Goal: Navigation & Orientation: Find specific page/section

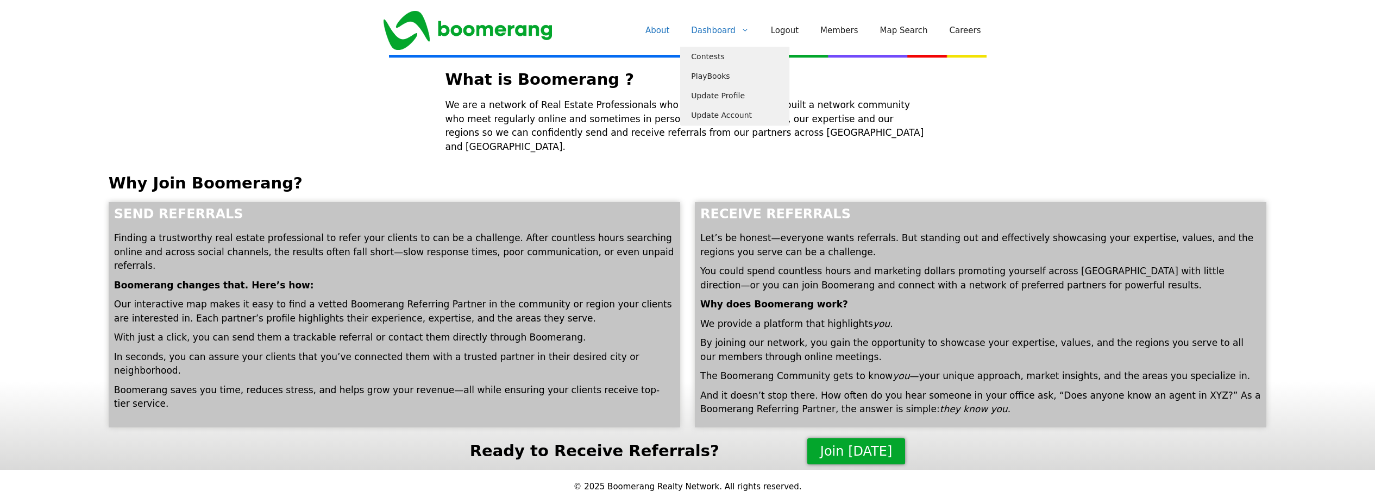
click at [723, 30] on link "Dashboard" at bounding box center [719, 30] width 79 height 33
click at [710, 29] on link "Dashboard" at bounding box center [719, 30] width 79 height 33
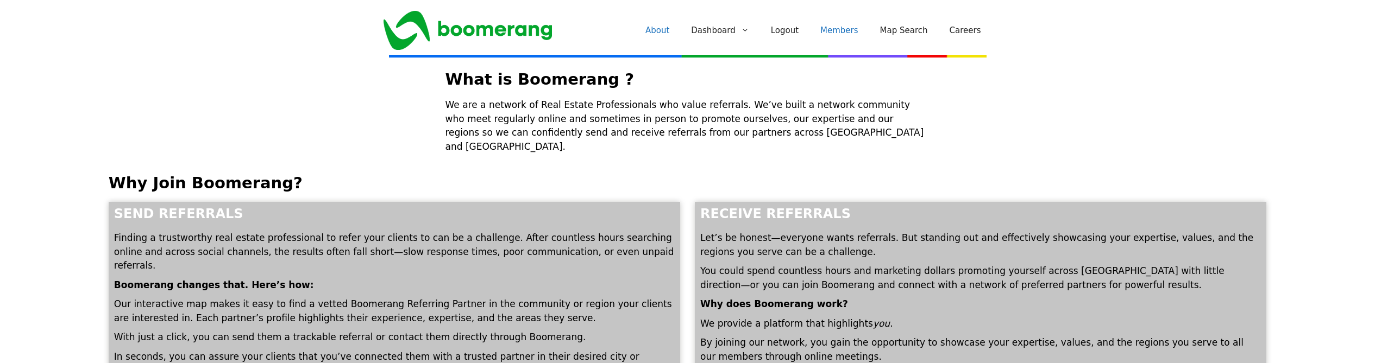
click at [854, 29] on link "Members" at bounding box center [839, 30] width 60 height 33
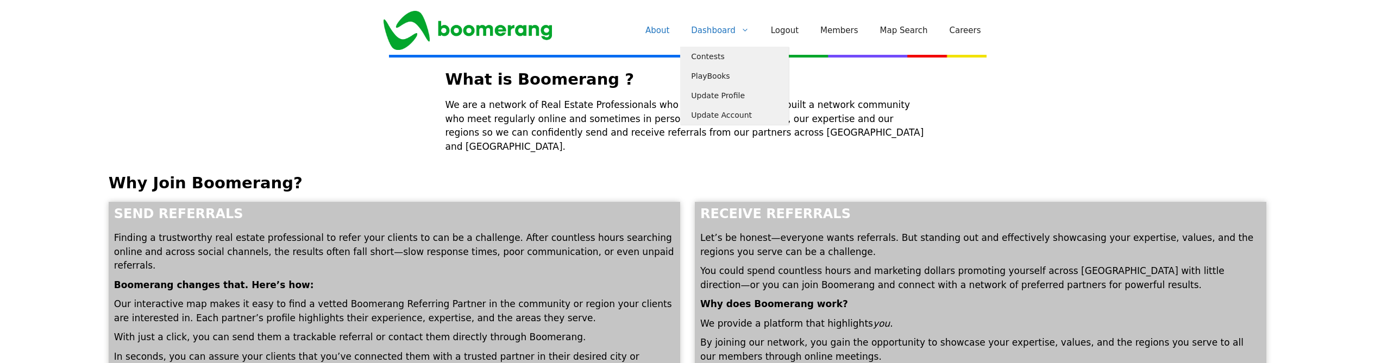
click at [732, 34] on link "Dashboard" at bounding box center [719, 30] width 79 height 33
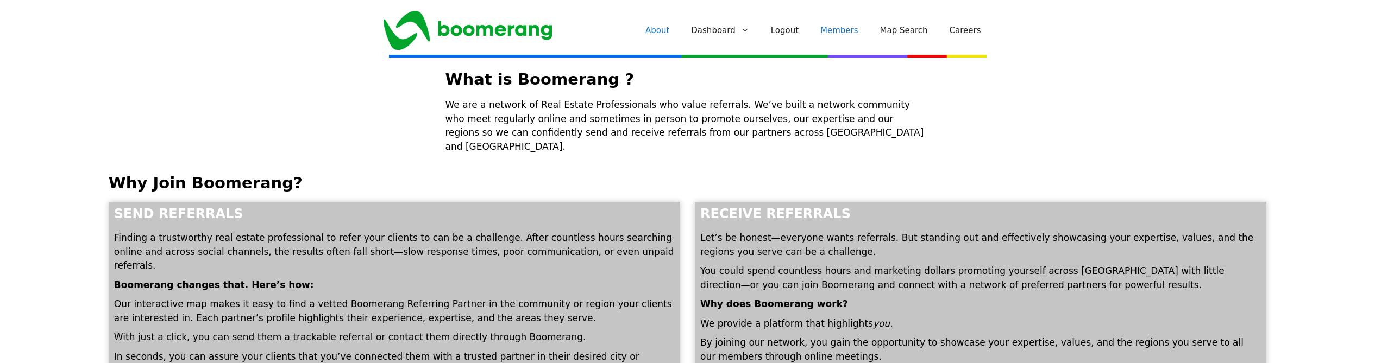
click at [843, 29] on link "Members" at bounding box center [839, 30] width 60 height 33
click at [676, 29] on link "About" at bounding box center [657, 30] width 46 height 33
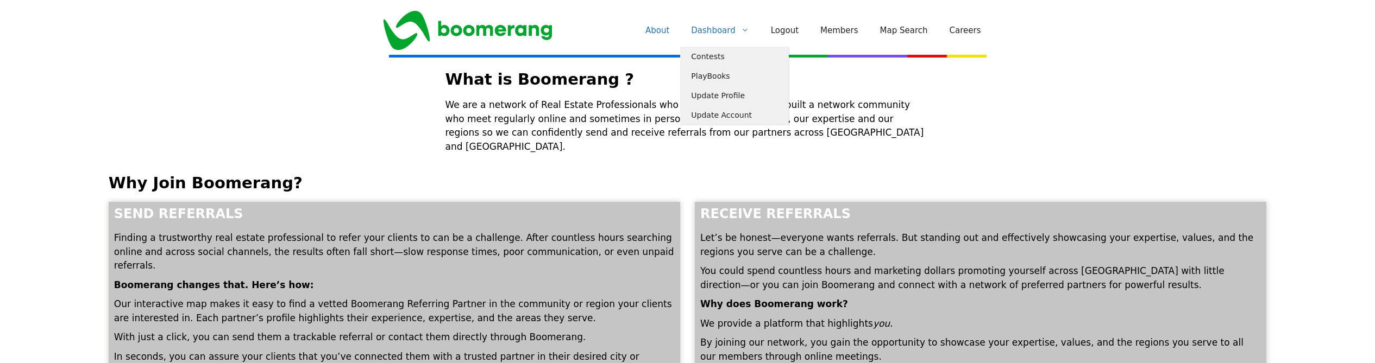
click at [713, 35] on link "Dashboard" at bounding box center [719, 30] width 79 height 33
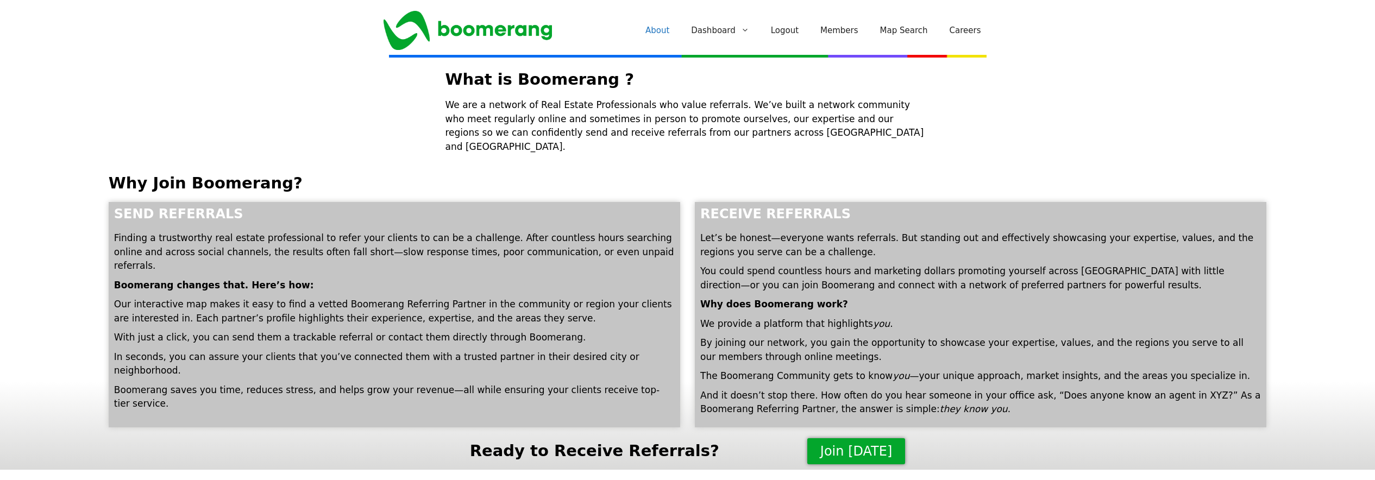
click at [561, 37] on div "Menu Menu About Dashboard Contests PlayBooks Update Profile Update Account Logo…" at bounding box center [688, 30] width 652 height 61
click at [538, 34] on img "Site" at bounding box center [467, 30] width 168 height 39
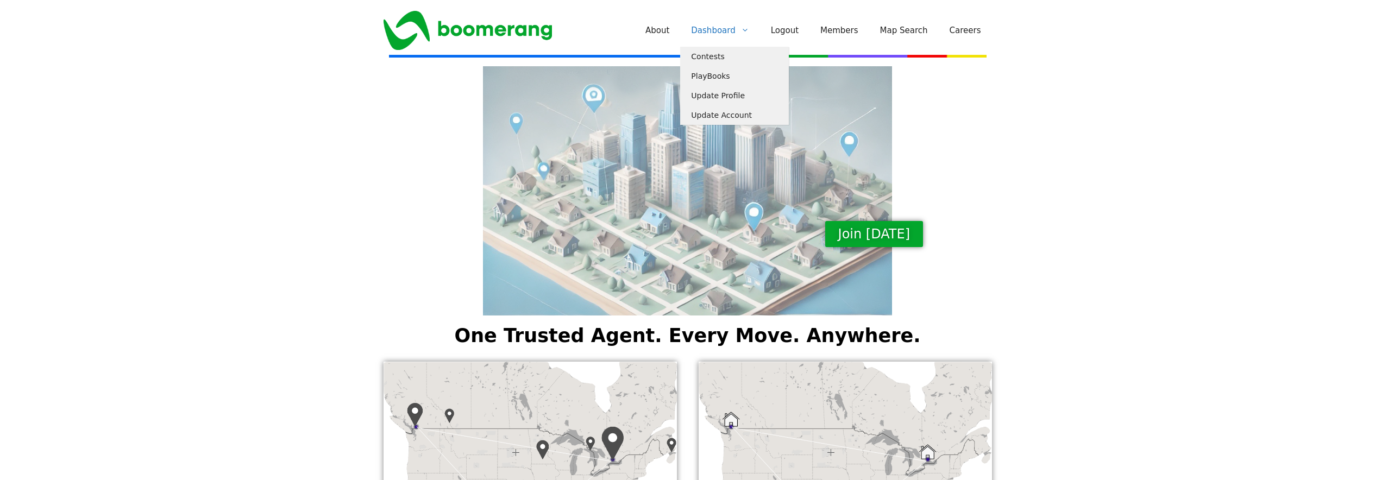
click at [725, 32] on link "Dashboard" at bounding box center [719, 30] width 79 height 33
